Goal: Transaction & Acquisition: Purchase product/service

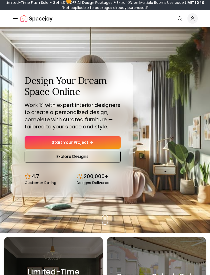
click at [41, 148] on link "Start Your Project" at bounding box center [73, 143] width 96 height 12
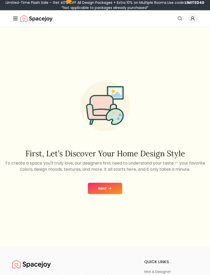
click at [115, 194] on button "Next" at bounding box center [105, 188] width 34 height 11
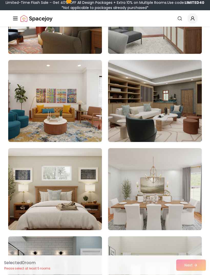
scroll to position [300, 0]
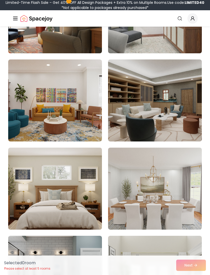
click at [177, 125] on img at bounding box center [155, 101] width 94 height 82
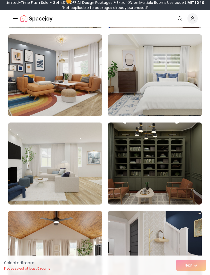
scroll to position [1474, 0]
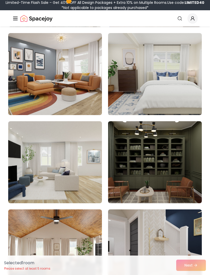
click at [183, 180] on img at bounding box center [155, 162] width 94 height 82
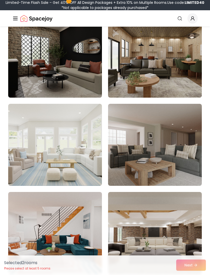
scroll to position [2816, 0]
click at [25, 169] on img at bounding box center [55, 145] width 94 height 82
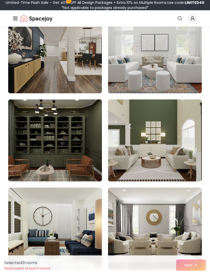
scroll to position [3615, 0]
click at [34, 158] on img at bounding box center [55, 141] width 94 height 82
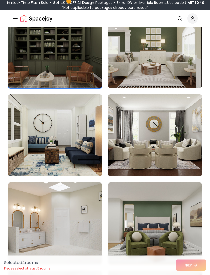
scroll to position [3709, 0]
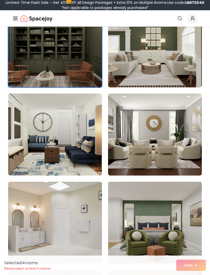
click at [188, 156] on img at bounding box center [155, 135] width 94 height 82
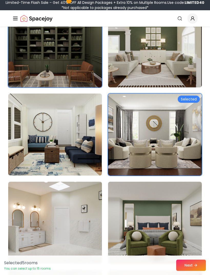
click at [193, 271] on button "Next" at bounding box center [192, 265] width 30 height 11
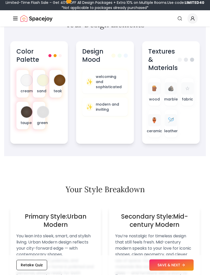
scroll to position [284, 0]
click at [182, 268] on icon at bounding box center [184, 266] width 4 height 4
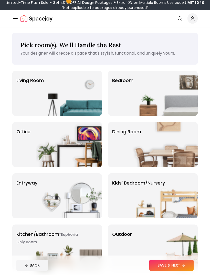
click at [27, 93] on div "Living Room" at bounding box center [57, 93] width 90 height 45
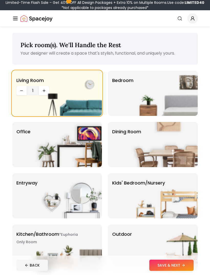
click at [176, 266] on button "SAVE & NEXT" at bounding box center [172, 265] width 44 height 11
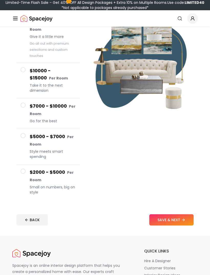
click at [26, 175] on button "$2000 - $5000 Per Room Small on numbers, big on style" at bounding box center [48, 182] width 64 height 35
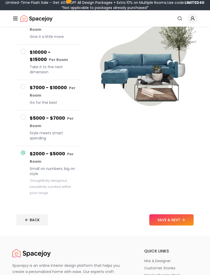
click at [179, 222] on button "SAVE & NEXT" at bounding box center [172, 220] width 44 height 11
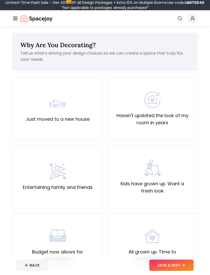
click at [175, 120] on label "Haven't updated the look of my room in years" at bounding box center [153, 119] width 82 height 14
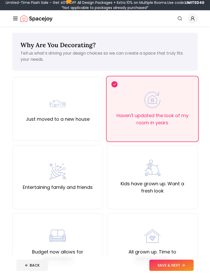
click at [173, 271] on button "SAVE & NEXT" at bounding box center [172, 265] width 44 height 11
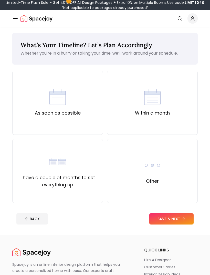
click at [39, 116] on label "As soon as possible" at bounding box center [58, 113] width 46 height 7
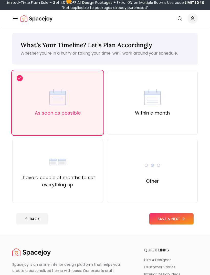
click at [181, 223] on button "SAVE & NEXT" at bounding box center [172, 219] width 44 height 11
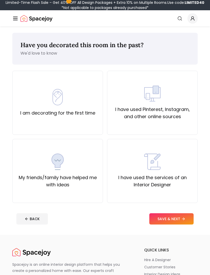
click at [36, 115] on label "I am decorating for the first time" at bounding box center [57, 113] width 75 height 7
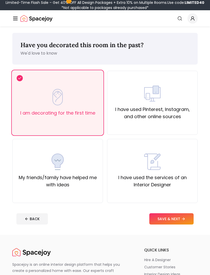
click at [178, 220] on button "SAVE & NEXT" at bounding box center [172, 219] width 44 height 11
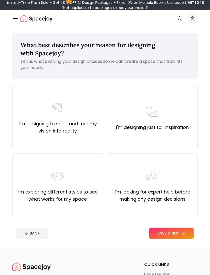
click at [36, 130] on label "I'm designing to shop and turn my vision into reality" at bounding box center [58, 127] width 82 height 14
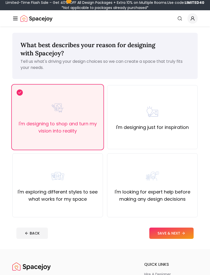
click at [184, 235] on icon at bounding box center [184, 234] width 4 height 4
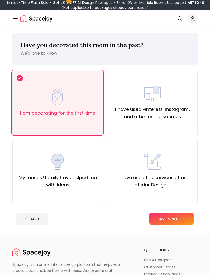
scroll to position [16, 0]
